Goal: Transaction & Acquisition: Book appointment/travel/reservation

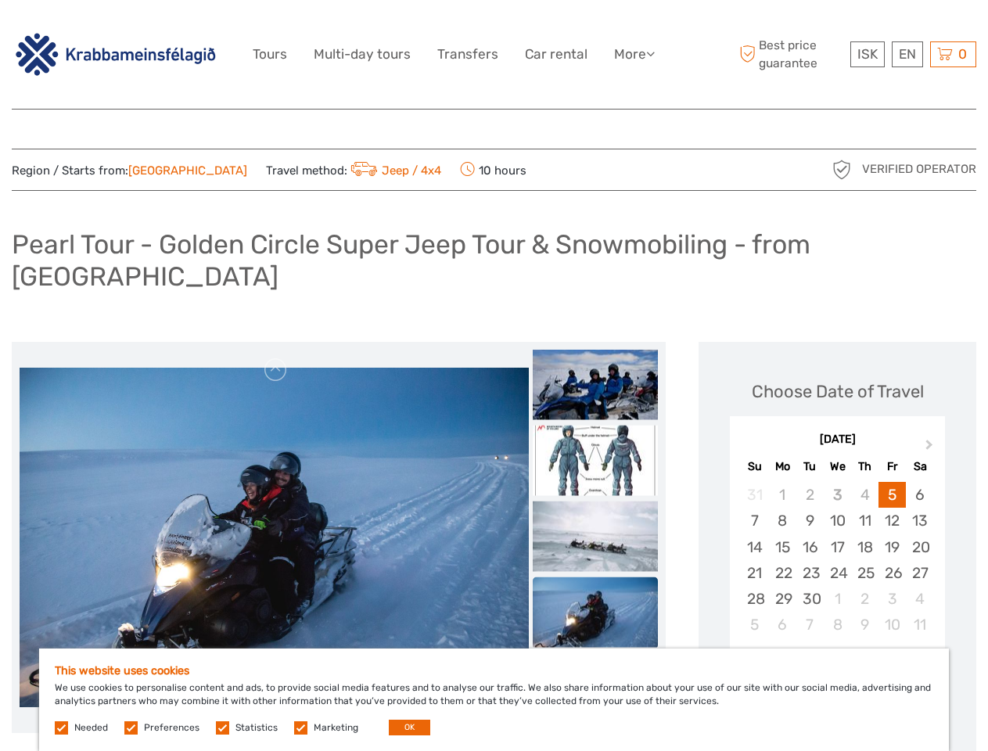
click at [633, 54] on link "More" at bounding box center [634, 54] width 41 height 23
click at [651, 53] on icon at bounding box center [650, 53] width 9 height 13
click at [866, 54] on span "ISK" at bounding box center [867, 54] width 20 height 16
click at [906, 54] on div "EN English Español Deutsch" at bounding box center [906, 54] width 31 height 26
click at [952, 54] on div "0 Items Total 0 ISK Checkout The shopping cart is empty." at bounding box center [953, 54] width 46 height 26
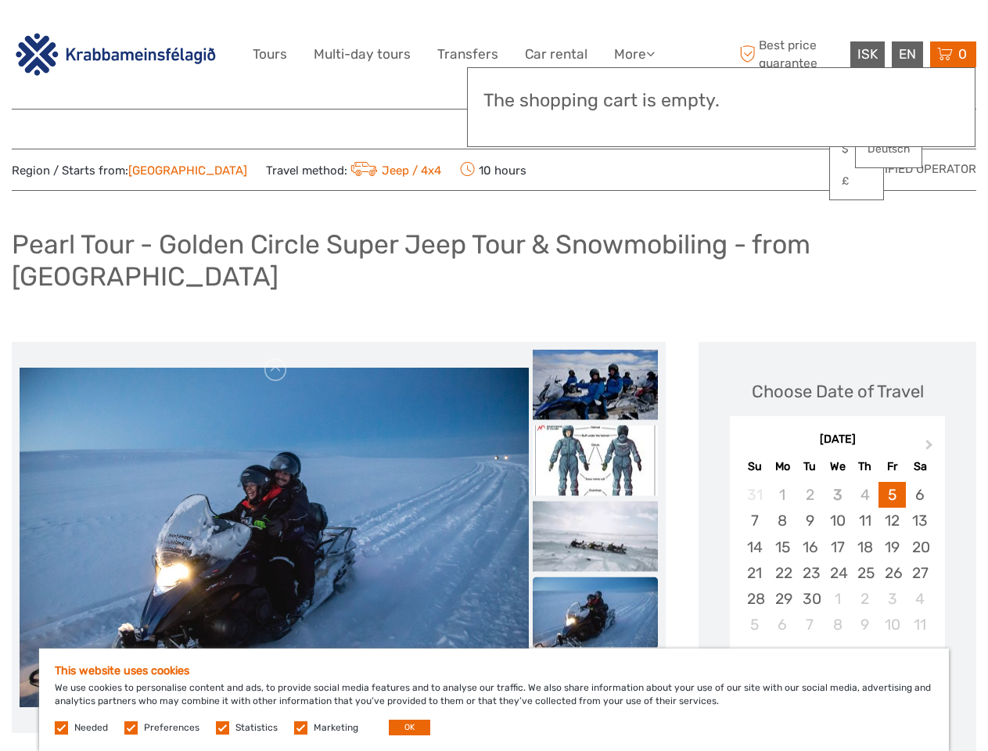
click at [274, 506] on img at bounding box center [274, 537] width 509 height 339
click at [276, 357] on link at bounding box center [276, 369] width 25 height 25
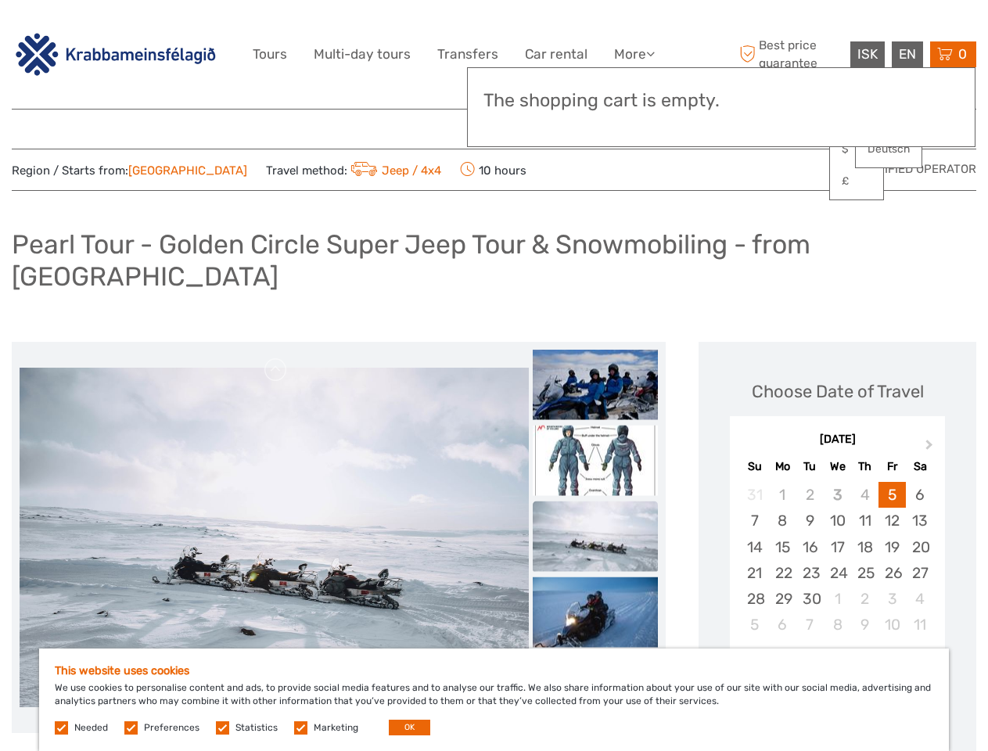
click at [595, 126] on div "Items Total 0 ISK Checkout The shopping cart is empty." at bounding box center [721, 107] width 508 height 80
click at [595, 125] on div "Items Total 0 ISK Checkout The shopping cart is empty." at bounding box center [721, 107] width 508 height 80
